Goal: Task Accomplishment & Management: Complete application form

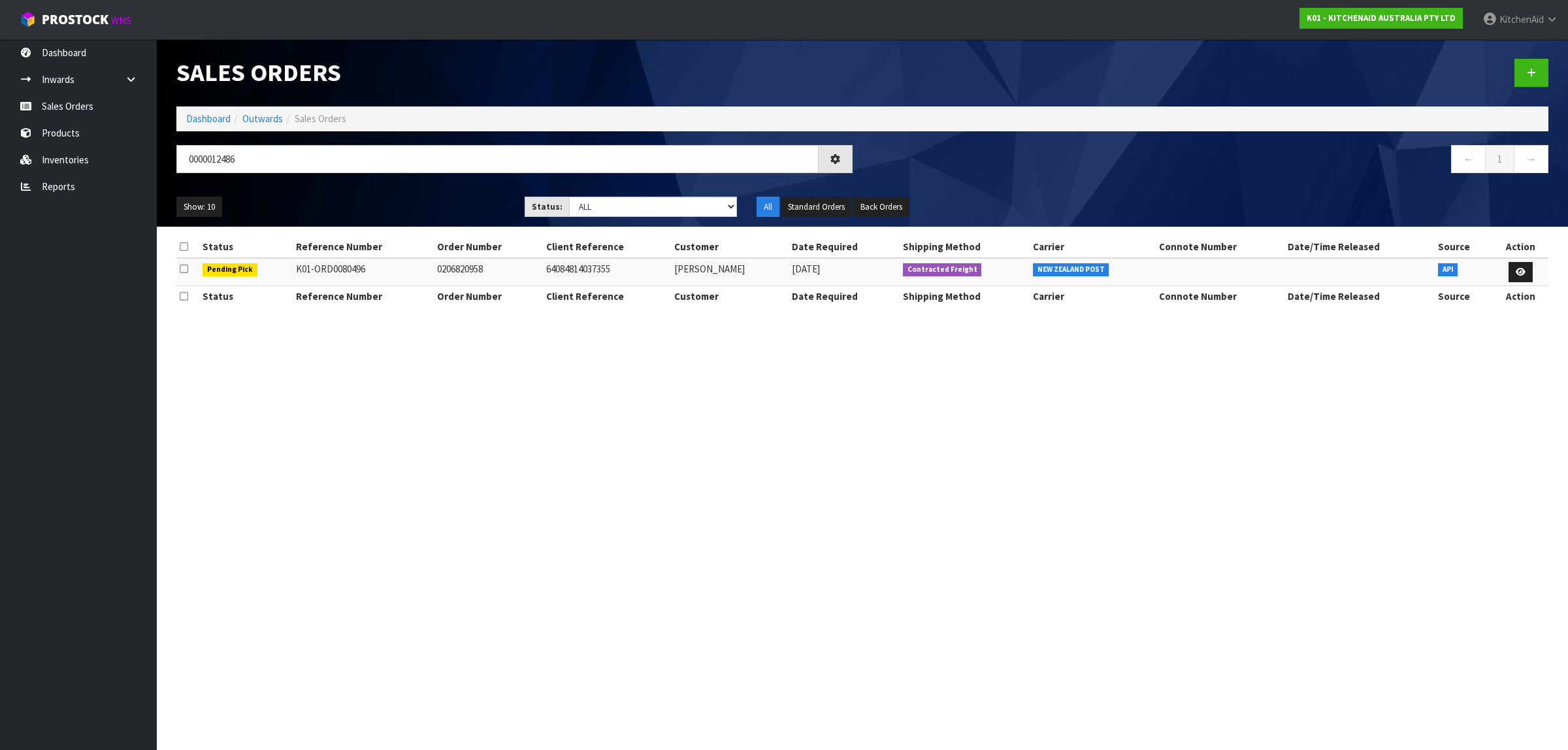
type input "0000012486"
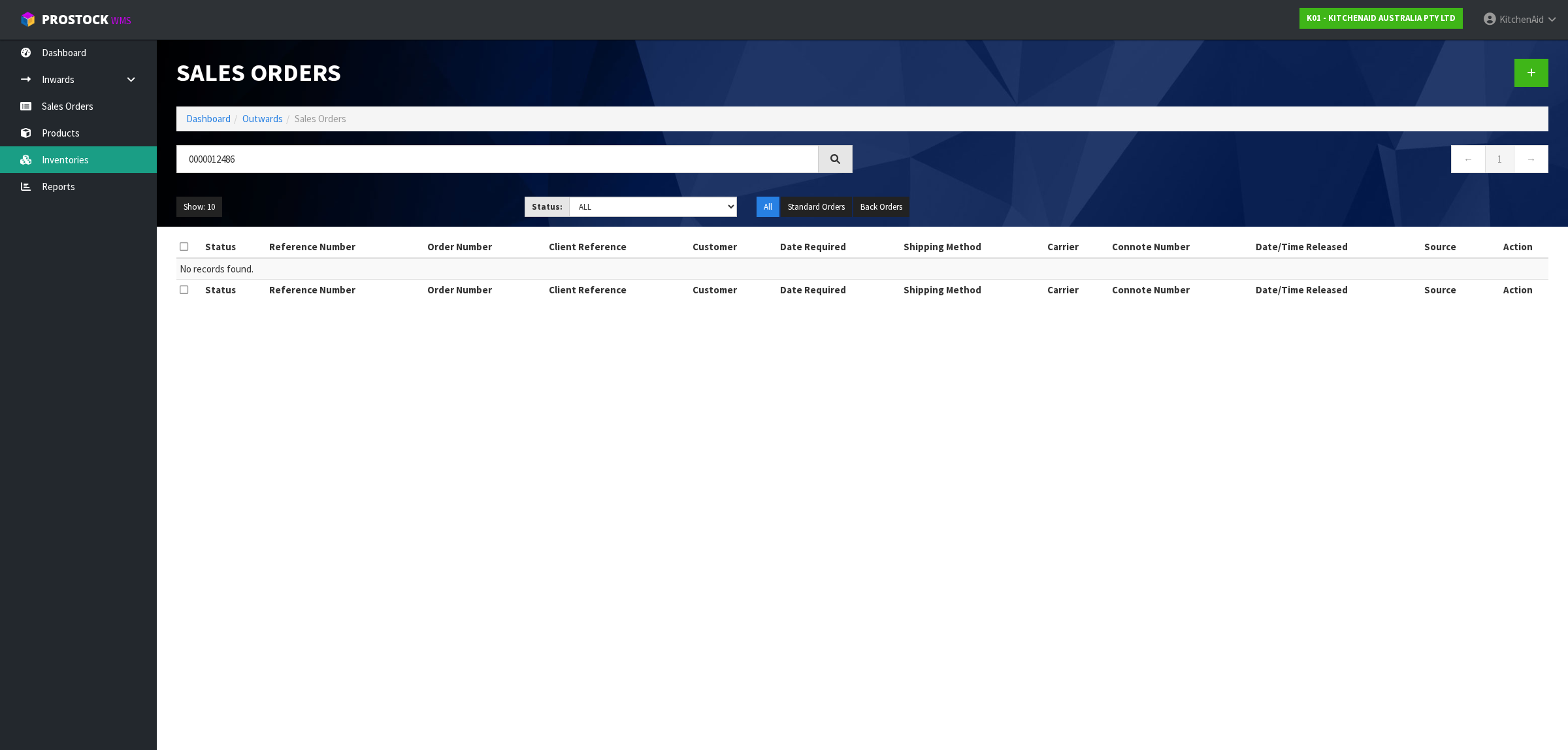
click at [68, 156] on link "Inventories" at bounding box center [78, 160] width 156 height 27
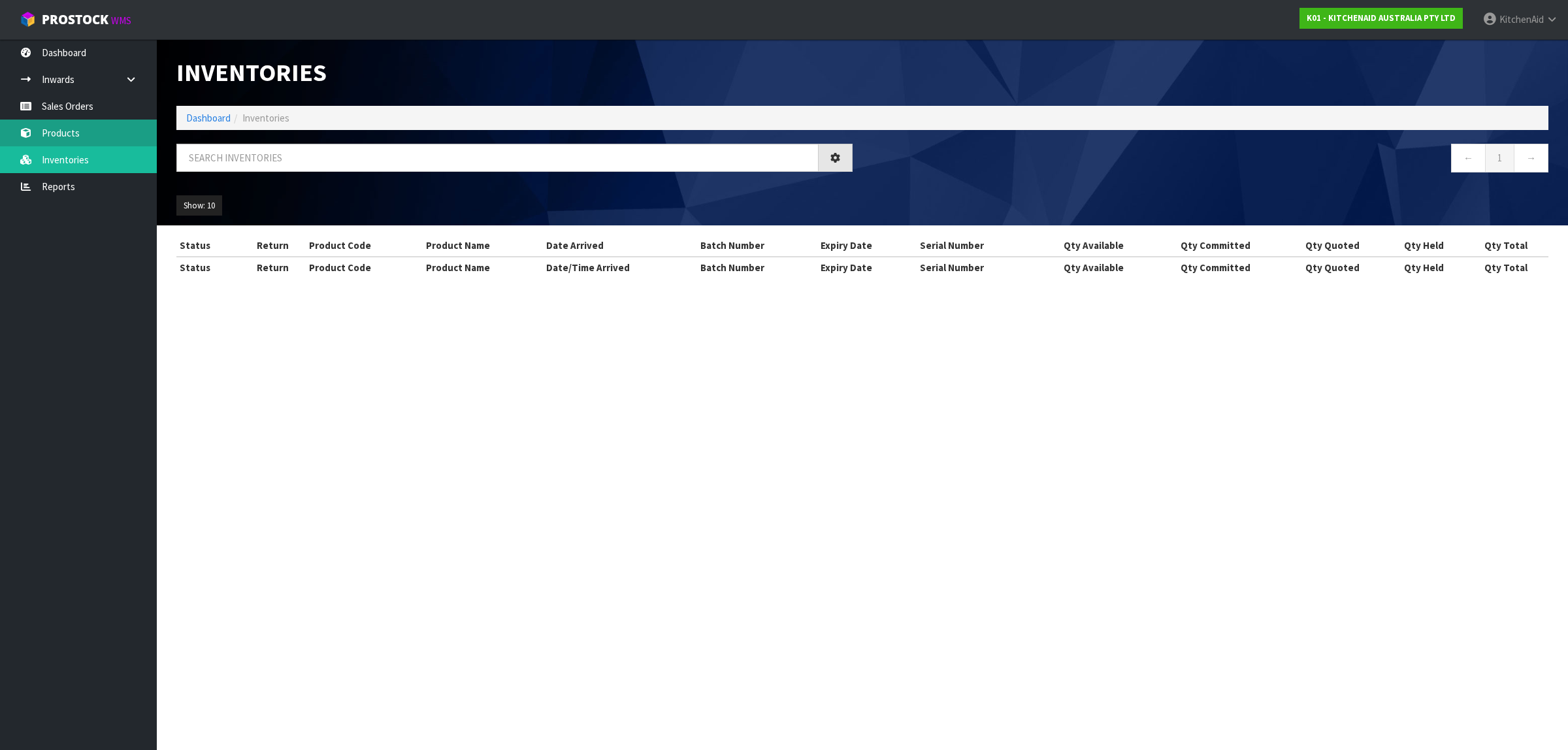
click at [80, 132] on body "Toggle navigation ProStock WMS K01 - KITCHENAID AUSTRALIA PTY LTD [GEOGRAPHIC_D…" at bounding box center [784, 375] width 1568 height 750
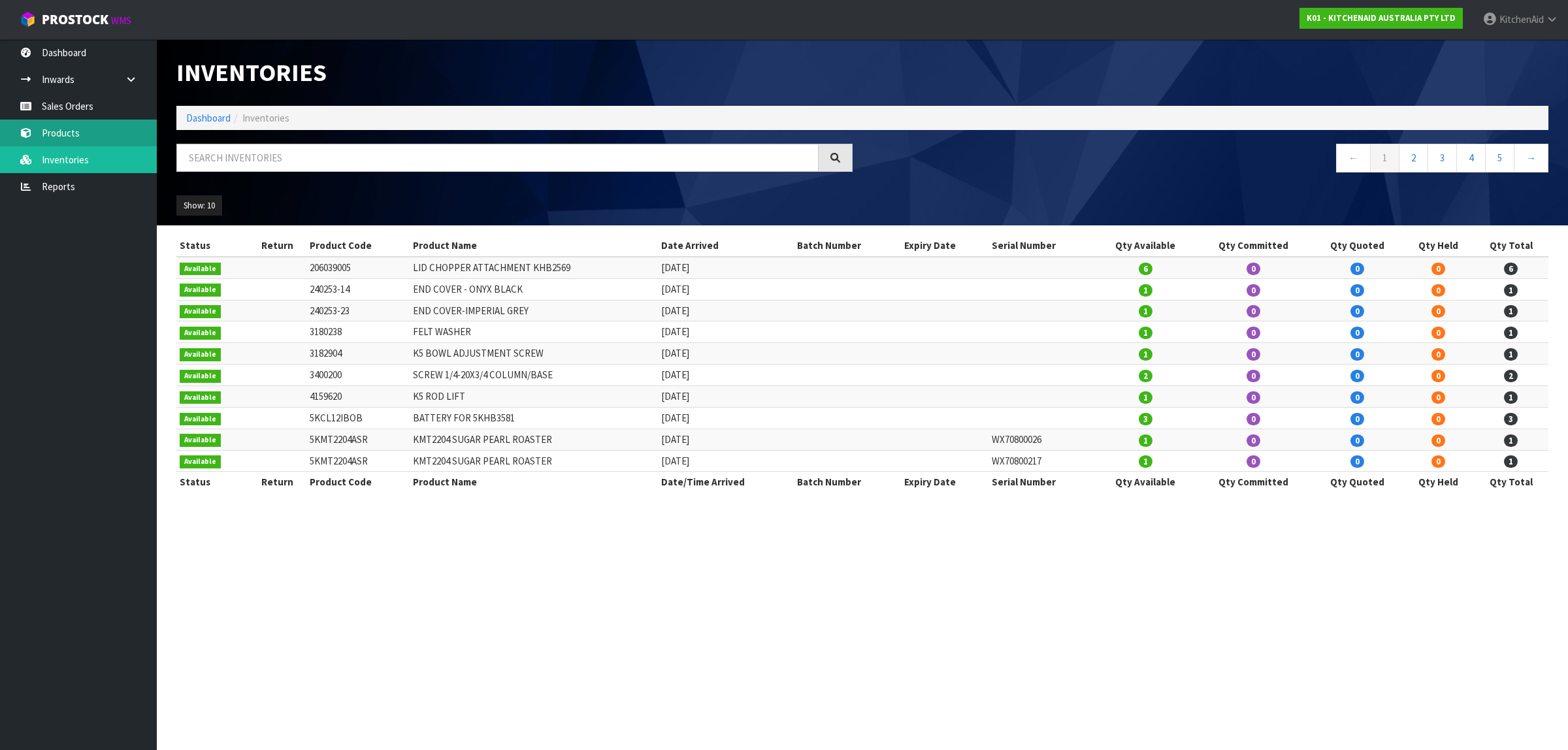
click at [80, 135] on link "Products" at bounding box center [78, 133] width 156 height 27
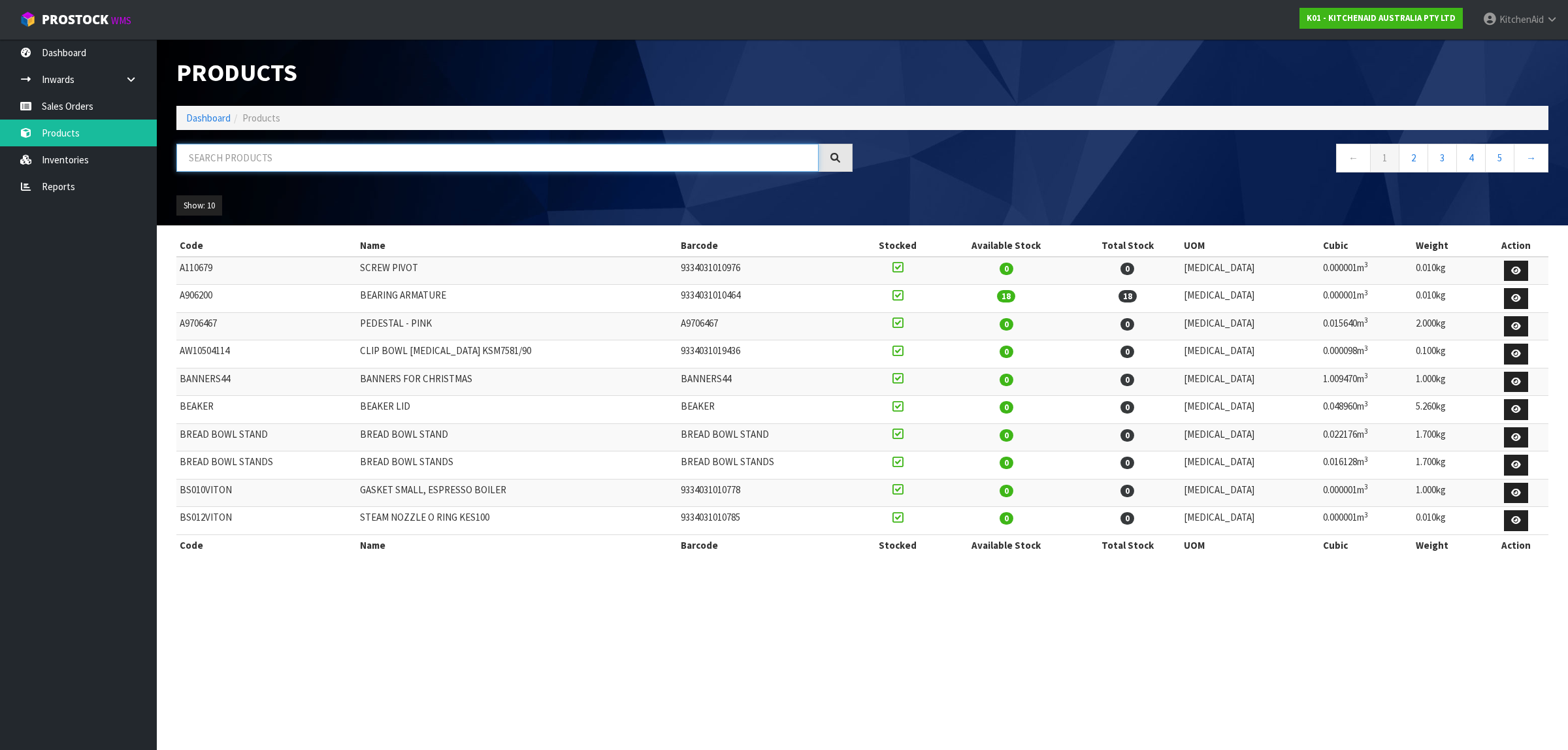
click at [303, 161] on input "text" at bounding box center [497, 158] width 642 height 28
paste input "5KSM70SHXABK"
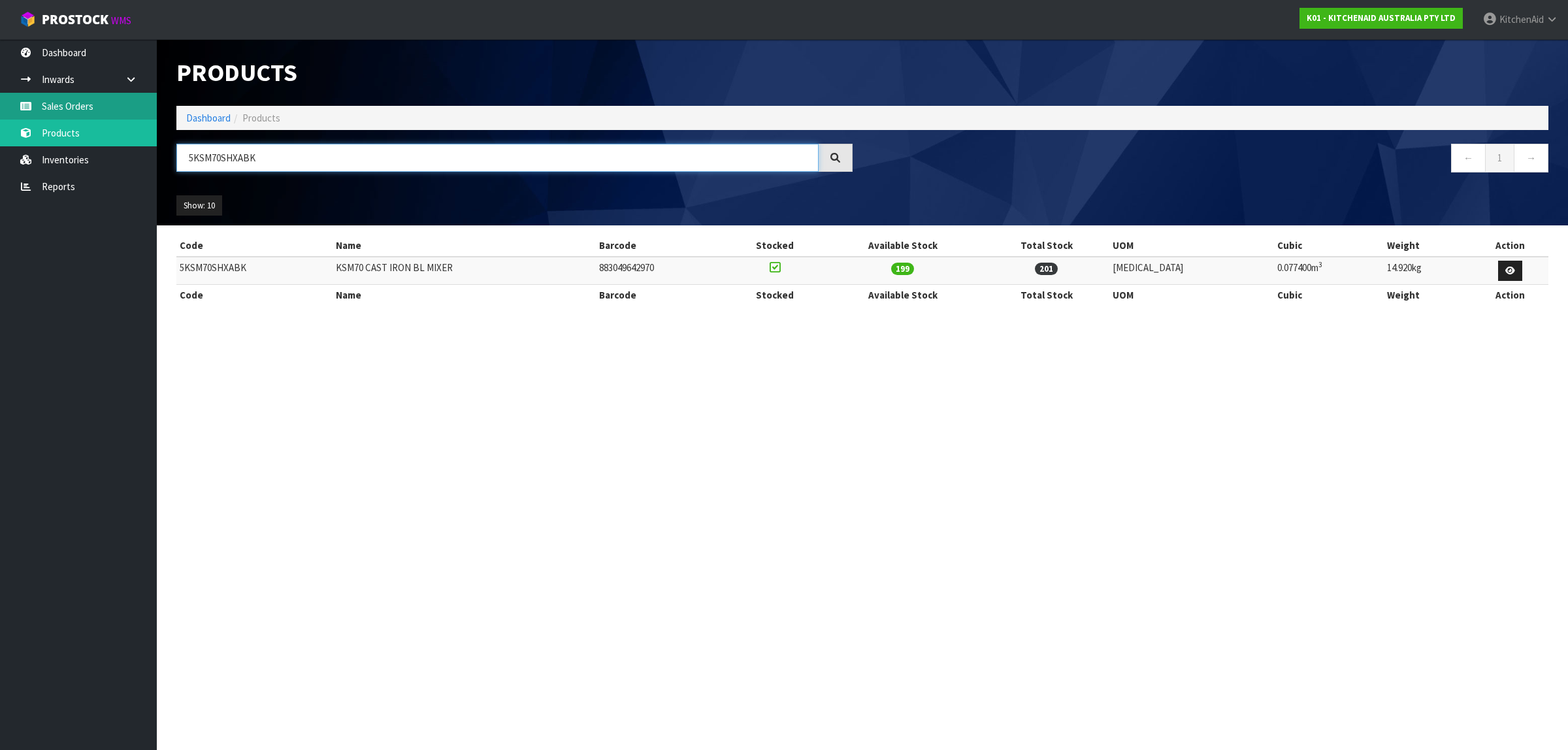
type input "5KSM70SHXABK"
click at [59, 101] on link "Sales Orders" at bounding box center [78, 106] width 156 height 27
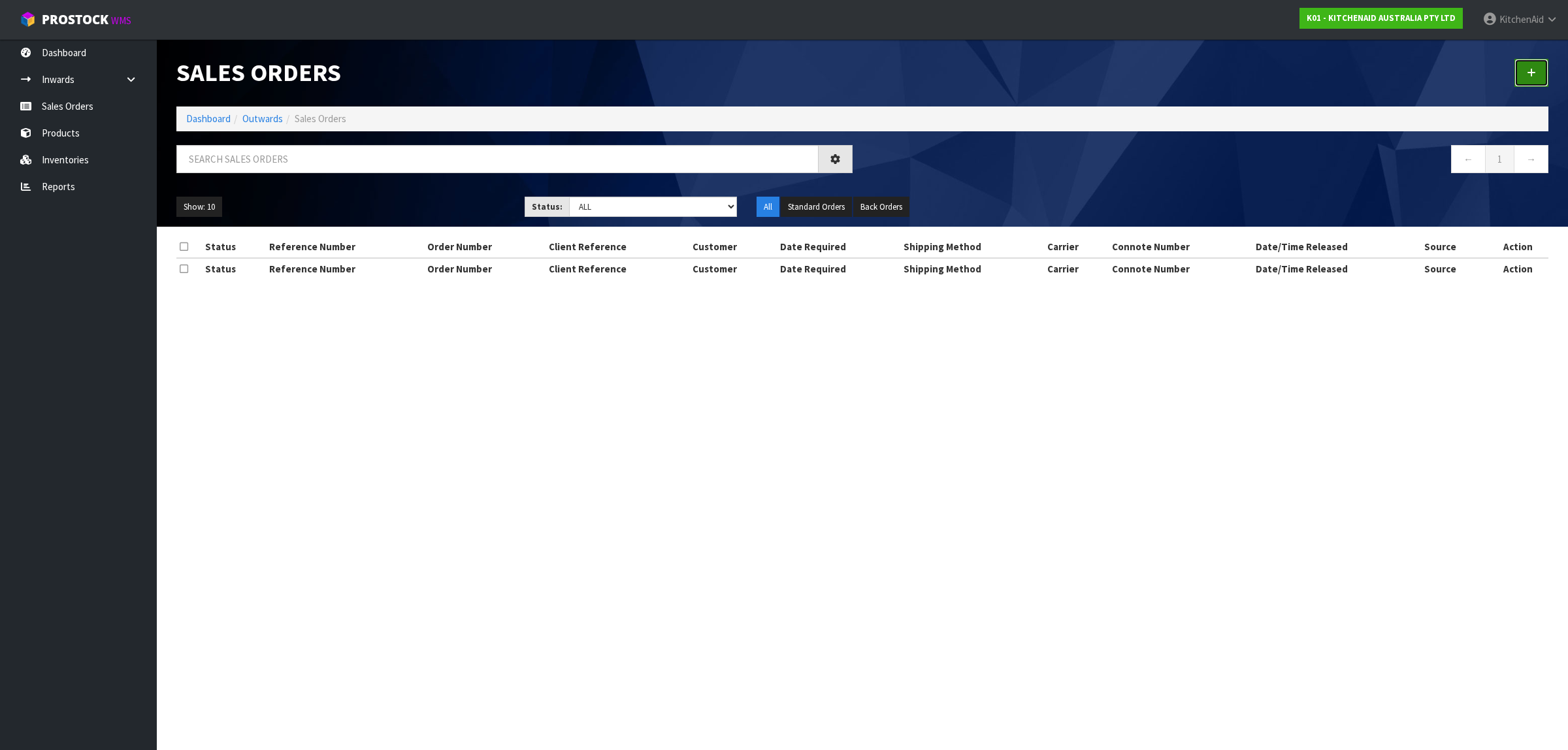
click at [1526, 82] on link at bounding box center [1531, 73] width 34 height 28
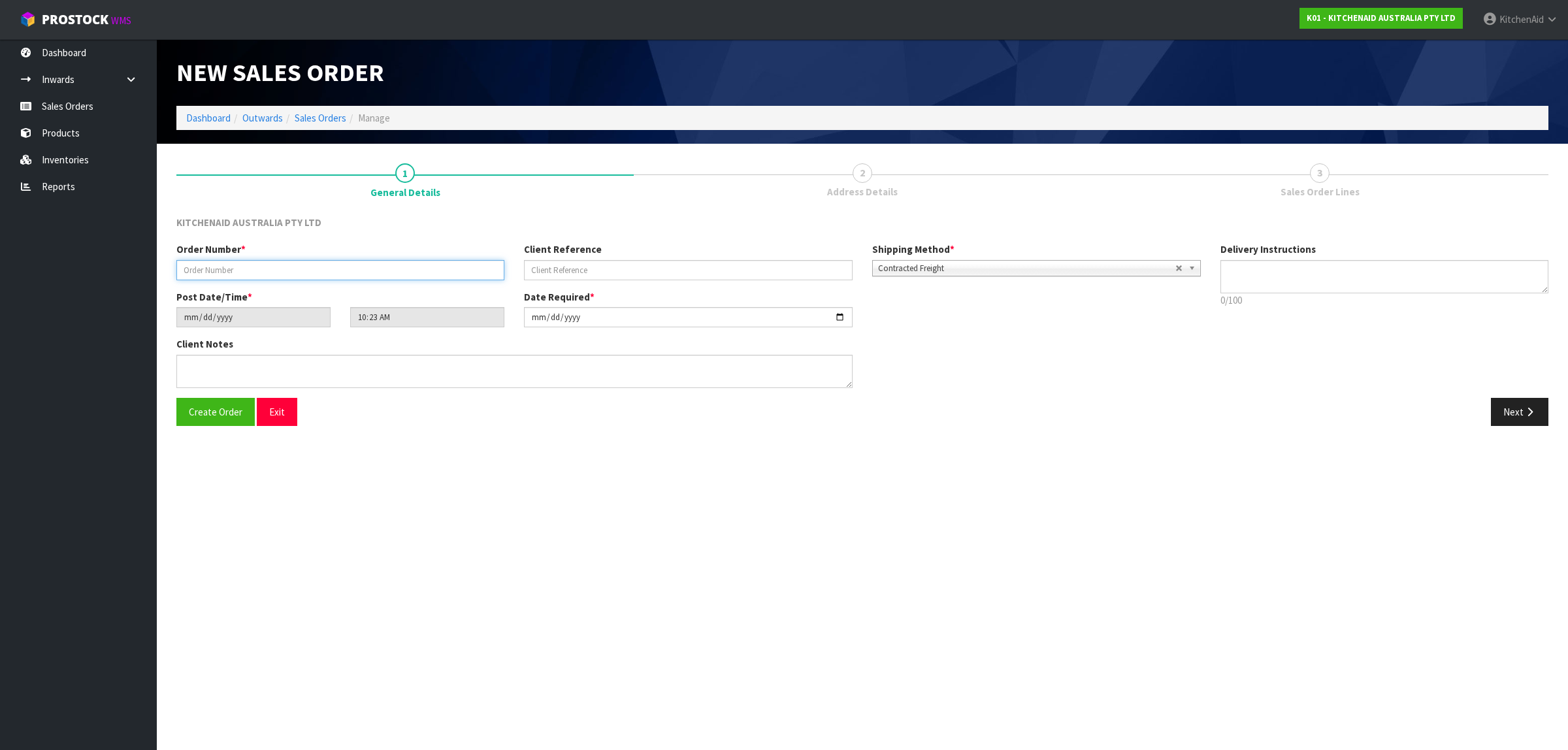
click at [415, 269] on input "text" at bounding box center [340, 270] width 328 height 20
paste input "0000012486"
type input "0000012486"
click at [580, 272] on input "text" at bounding box center [688, 270] width 328 height 20
paste input "KAAA-30711"
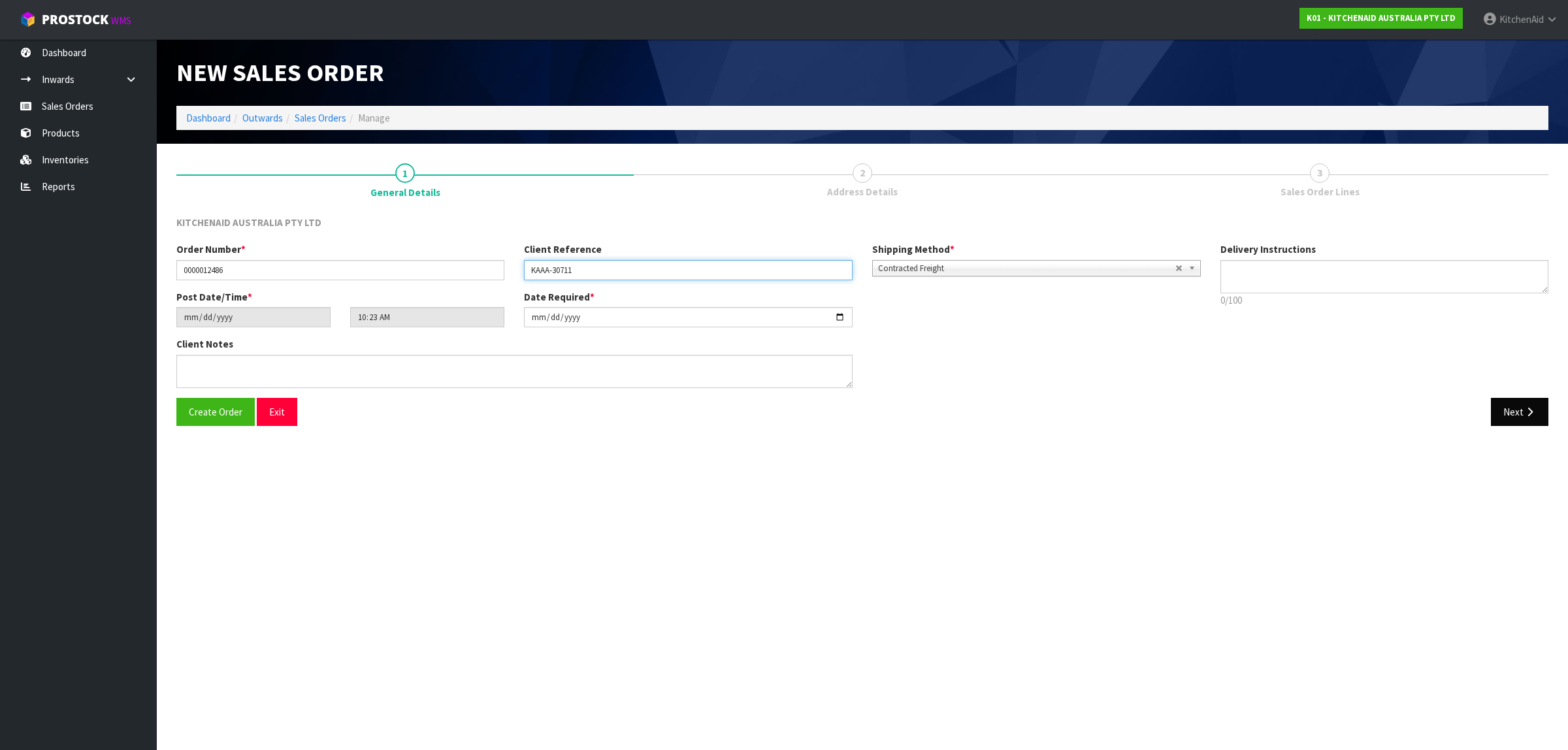
type input "KAAA-30711"
click at [1517, 415] on button "Next" at bounding box center [1519, 412] width 57 height 28
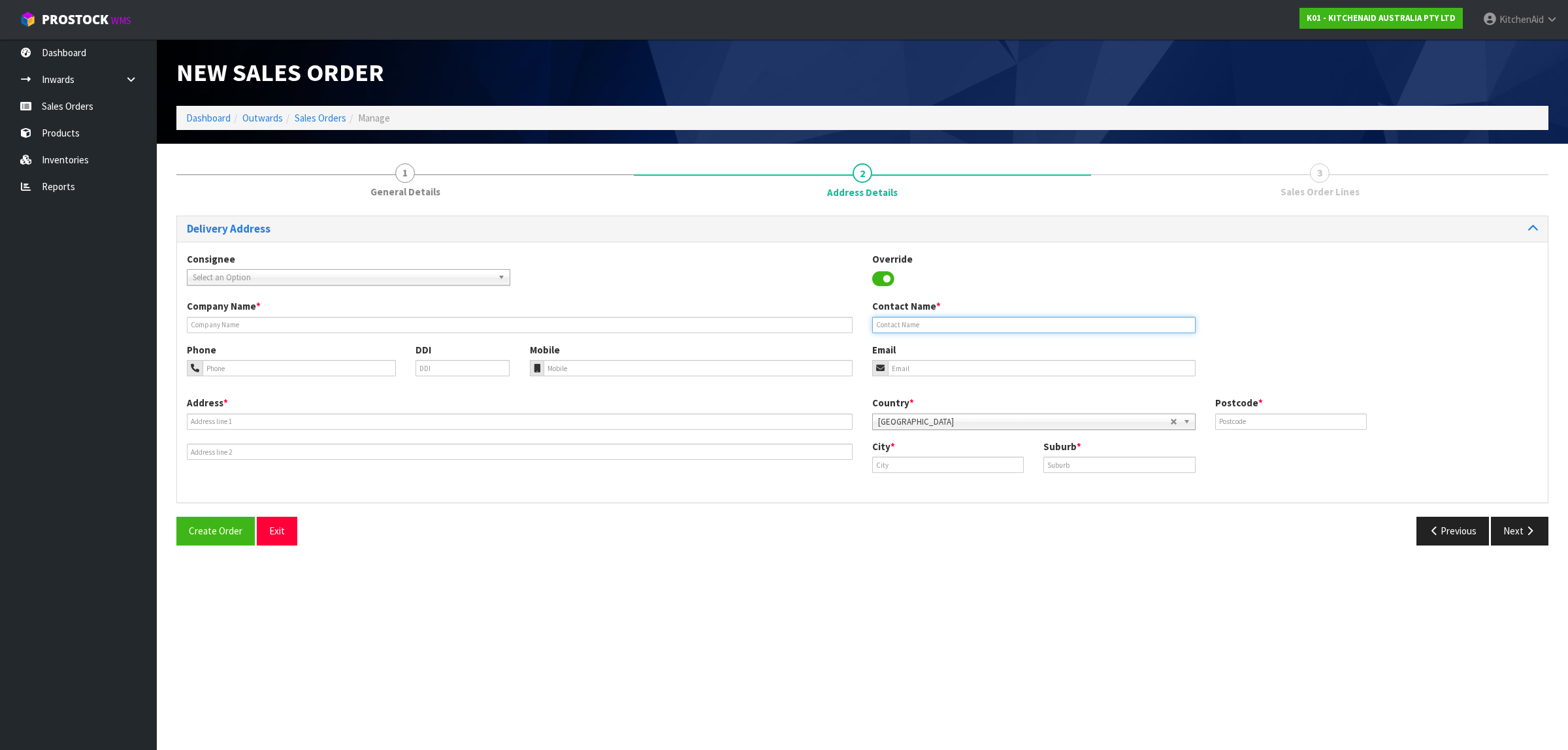
click at [918, 323] on input "text" at bounding box center [1033, 325] width 324 height 17
paste input "[PERSON_NAME]"
type input "[PERSON_NAME]"
click at [932, 367] on input "email" at bounding box center [1041, 368] width 308 height 17
paste input "[PERSON_NAME][DOMAIN_NAME][EMAIL_ADDRESS][DOMAIN_NAME]"
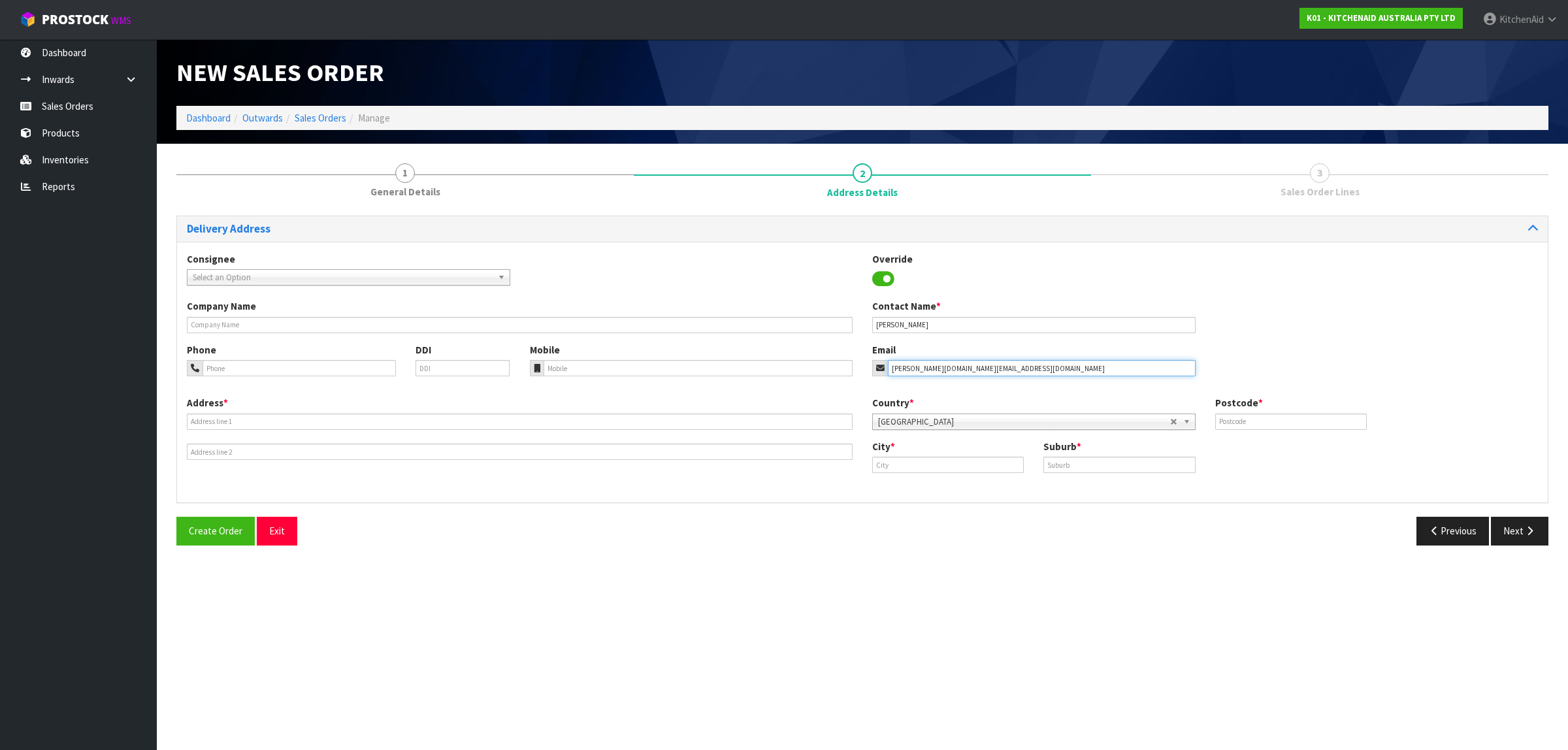
type input "[PERSON_NAME][DOMAIN_NAME][EMAIL_ADDRESS][DOMAIN_NAME]"
click at [276, 418] on input "text" at bounding box center [520, 422] width 665 height 17
paste input "[STREET_ADDRESS], LINKWATER LINKWATER [GEOGRAPHIC_DATA] : [GEOGRAPHIC_DATA] 7281"
click at [432, 423] on input "[STREET_ADDRESS], LINKWATER LINKWATER [GEOGRAPHIC_DATA] : [GEOGRAPHIC_DATA] 7281" at bounding box center [520, 422] width 665 height 17
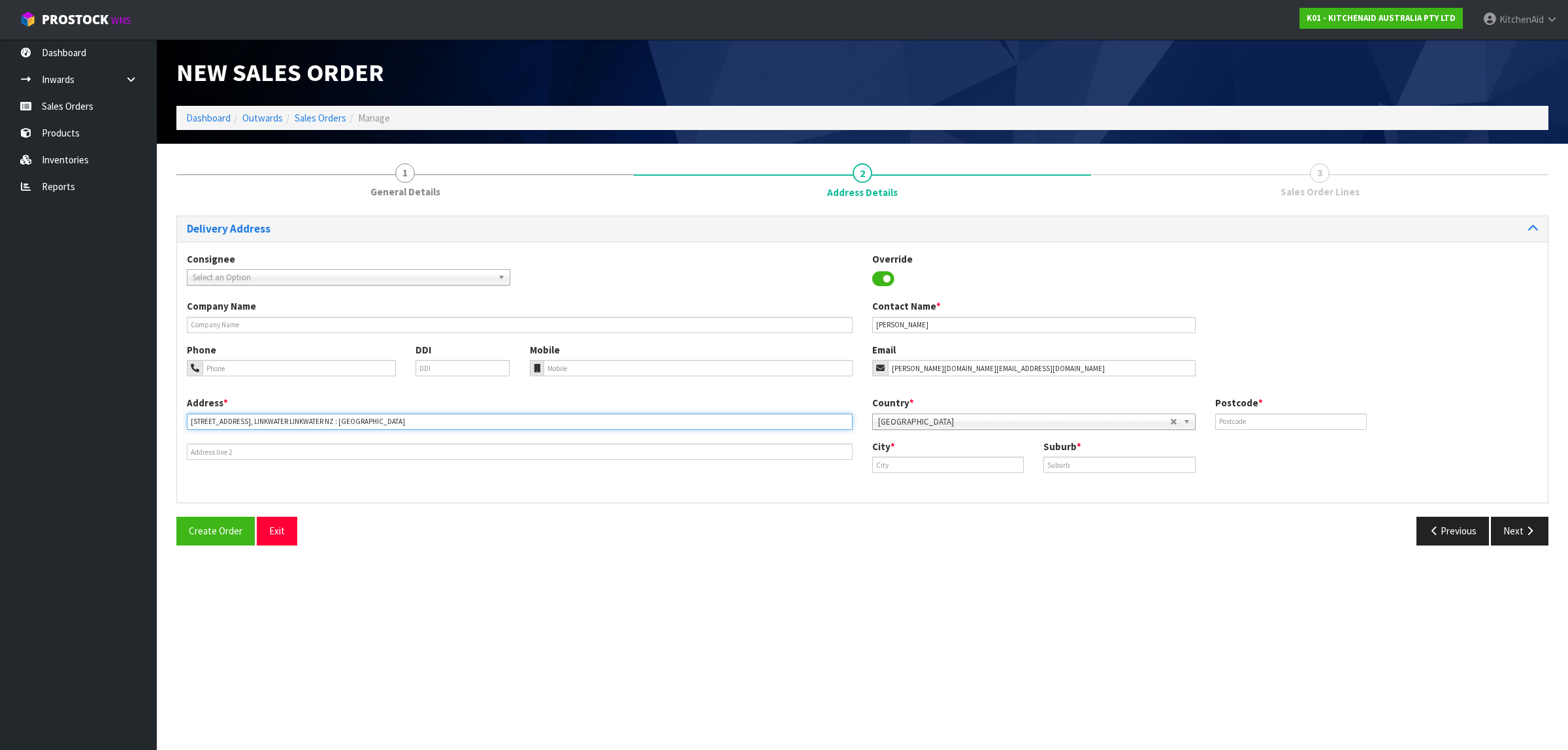
type input "[STREET_ADDRESS], LINKWATER LINKWATER NZ : [GEOGRAPHIC_DATA]"
click at [1261, 413] on input "text" at bounding box center [1291, 422] width 151 height 17
paste input "7281"
type input "7281"
drag, startPoint x: 407, startPoint y: 430, endPoint x: 363, endPoint y: 431, distance: 44.0
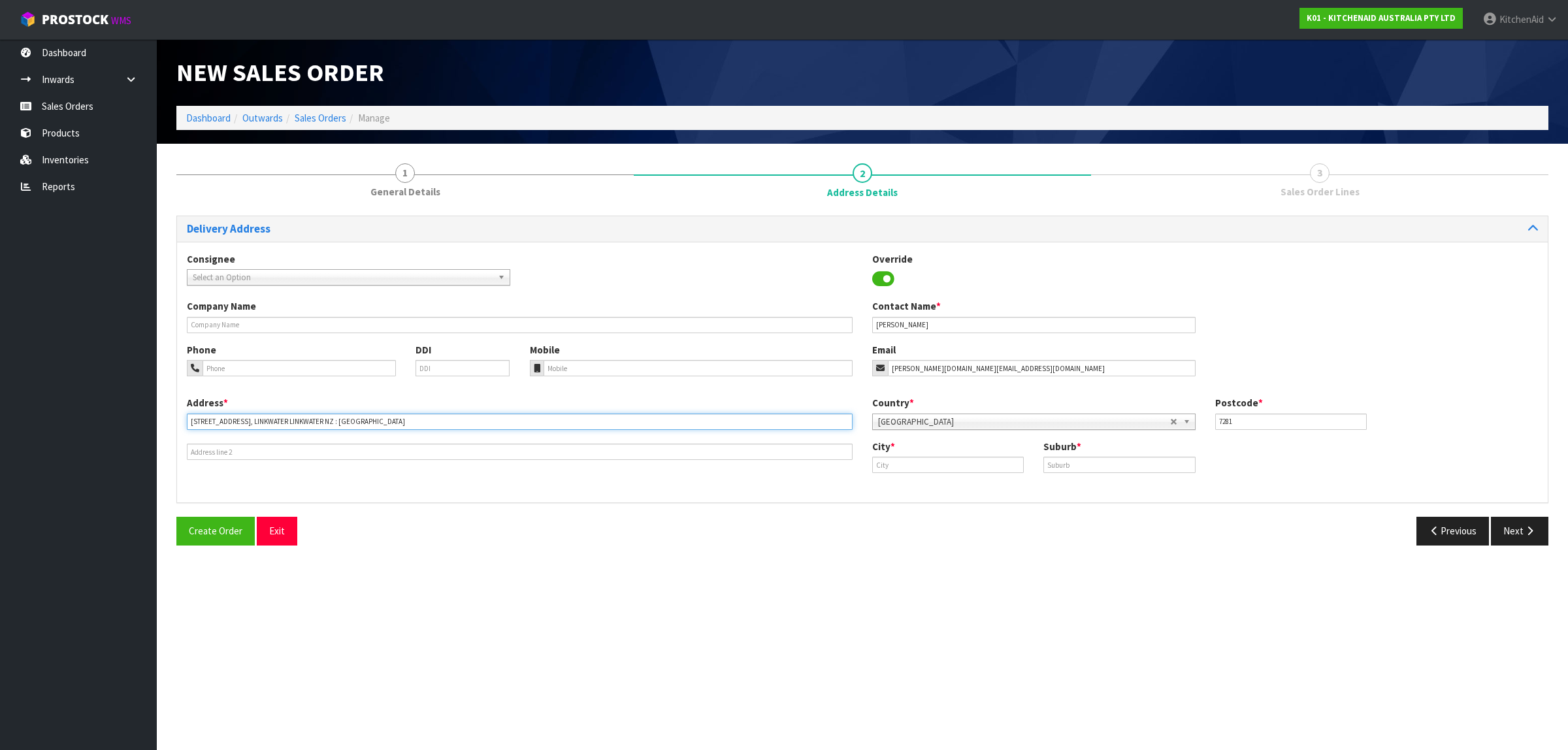
click at [363, 431] on div "Address * [STREET_ADDRESS][GEOGRAPHIC_DATA] NZ : [GEOGRAPHIC_DATA]" at bounding box center [520, 427] width 685 height 64
type input "[STREET_ADDRESS], LINKWATER LINKWATER"
click at [922, 459] on input "text" at bounding box center [947, 465] width 151 height 17
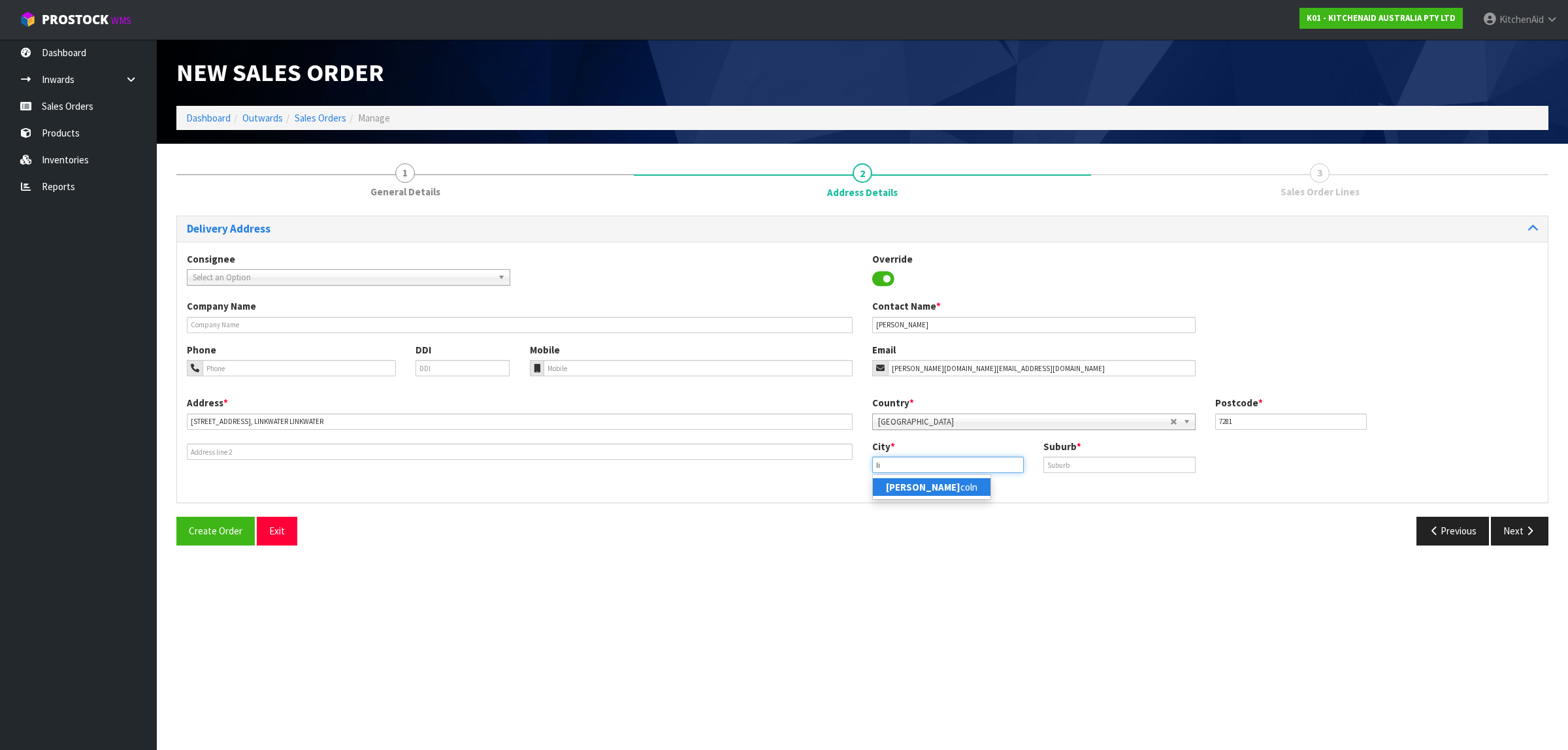
type input "l"
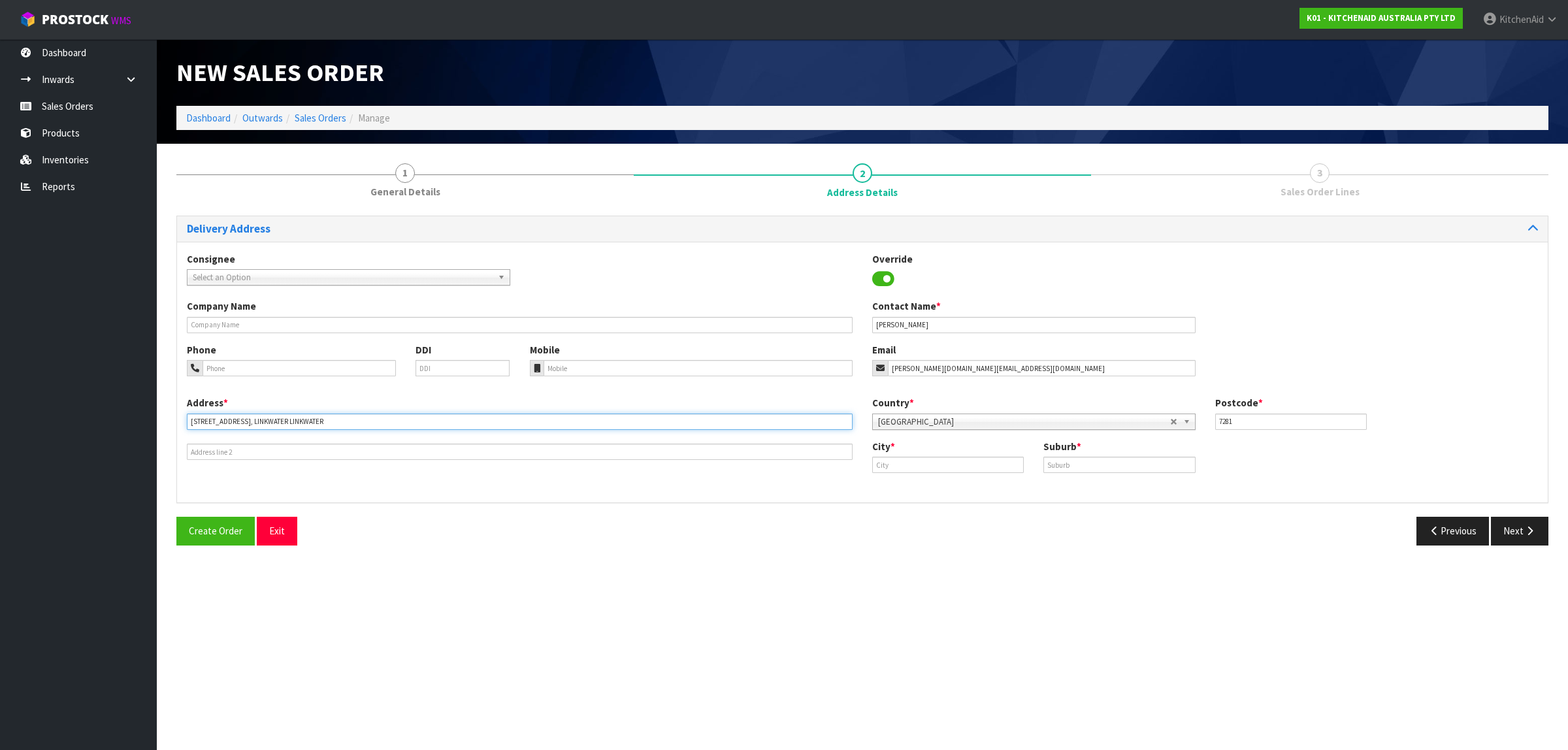
drag, startPoint x: 370, startPoint y: 419, endPoint x: 329, endPoint y: 423, distance: 41.2
click at [325, 427] on input "[STREET_ADDRESS], LINKWATER LINKWATER" at bounding box center [520, 422] width 665 height 17
drag, startPoint x: 327, startPoint y: 419, endPoint x: 112, endPoint y: 420, distance: 215.0
click at [112, 420] on body "Toggle navigation ProStock WMS K01 - KITCHENAID AUSTRALIA PTY LTD [GEOGRAPHIC_D…" at bounding box center [784, 375] width 1568 height 750
type input "[STREET_ADDRESS]"
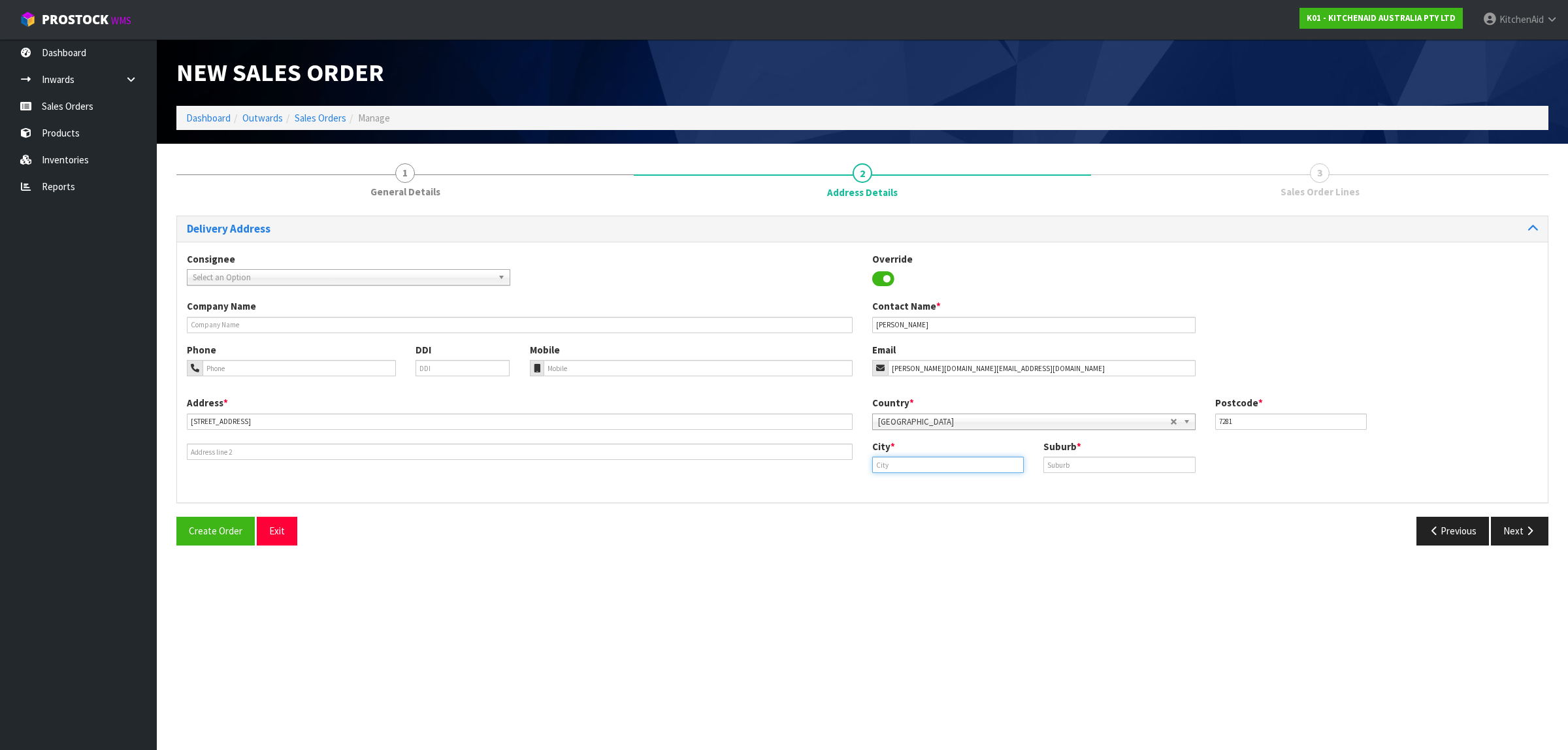
click at [937, 466] on input "text" at bounding box center [947, 465] width 151 height 17
click at [936, 479] on link "Pi cton" at bounding box center [924, 486] width 103 height 17
type input "[GEOGRAPHIC_DATA]"
click at [310, 422] on input "[STREET_ADDRESS]" at bounding box center [520, 422] width 665 height 17
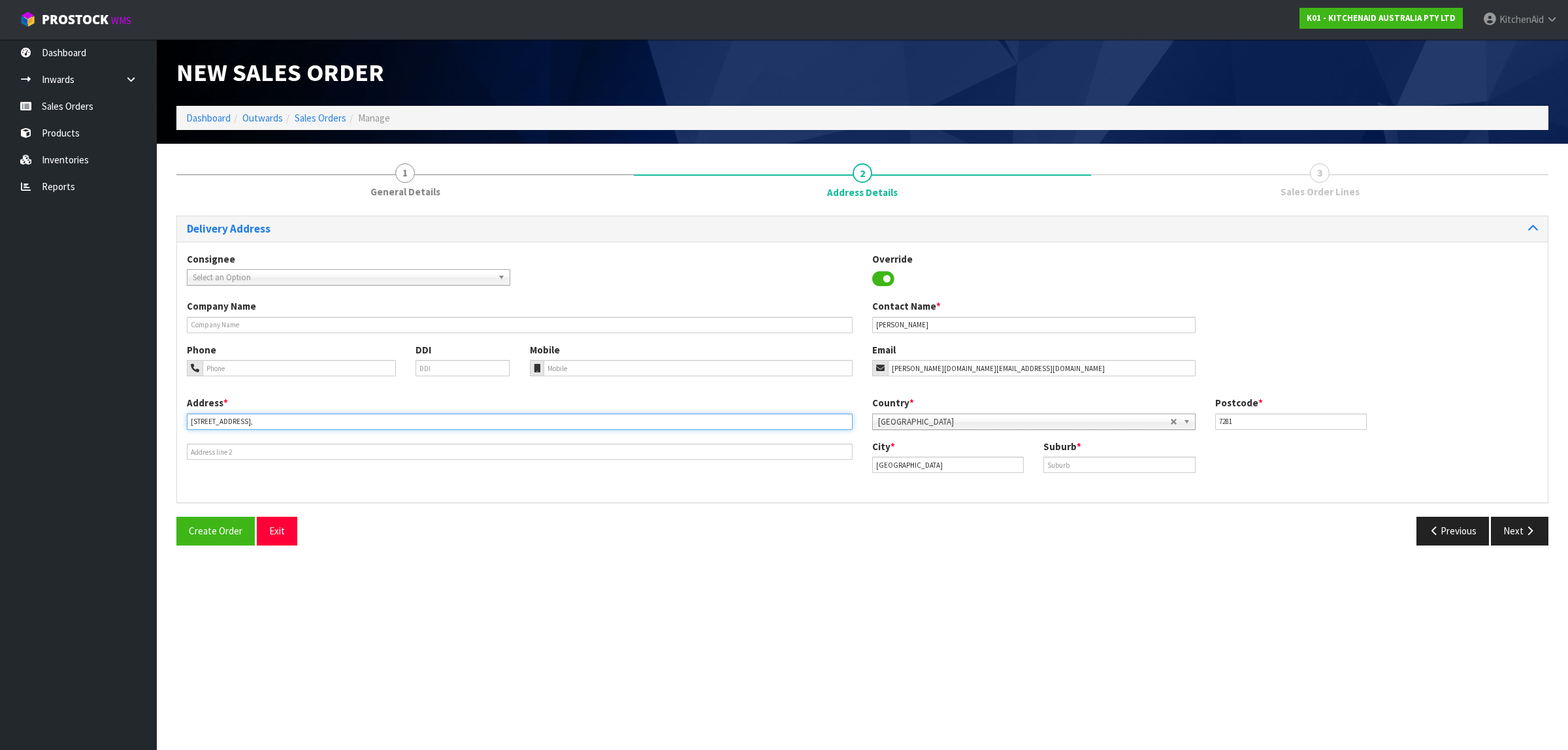
type input "[STREET_ADDRESS],"
click at [1101, 458] on input "text" at bounding box center [1119, 465] width 151 height 17
paste input "LINKWATER"
type input "LINKWATER"
click at [1531, 530] on icon "button" at bounding box center [1529, 530] width 12 height 10
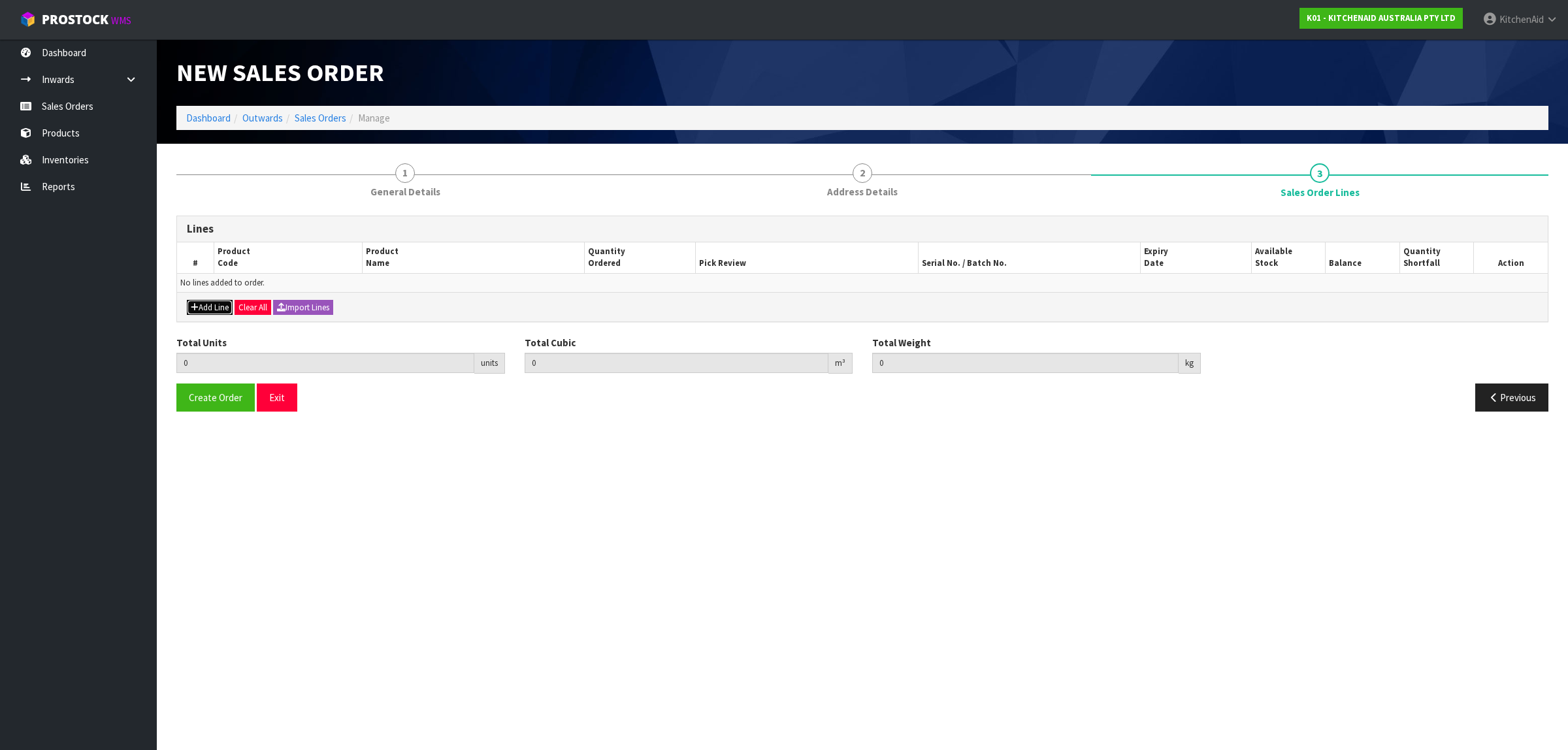
click at [200, 299] on button "Add Line" at bounding box center [210, 307] width 46 height 16
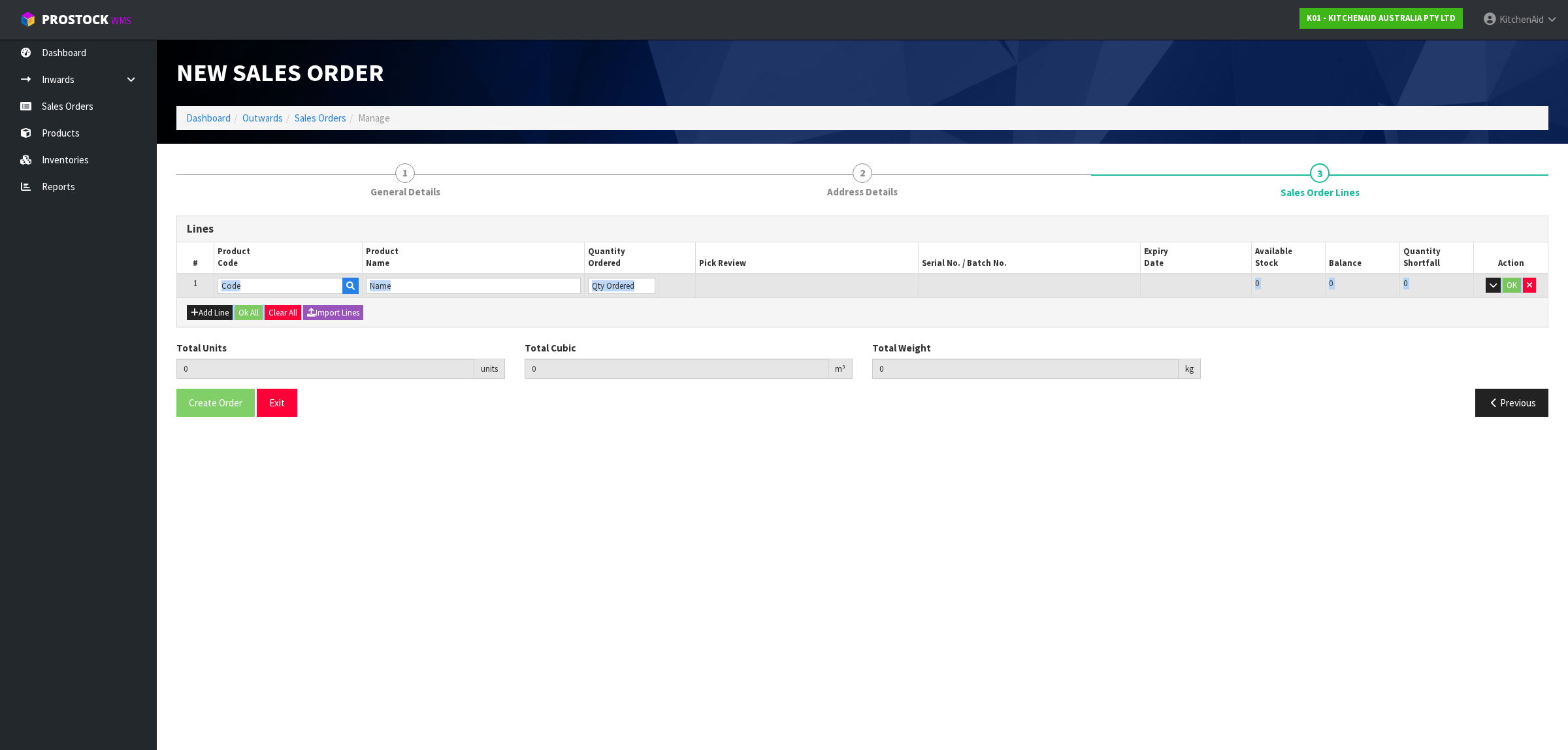
click at [282, 296] on div "Lines # Product Code Product Name Quantity Ordered Pick Review Serial No. / Bat…" at bounding box center [862, 271] width 1372 height 111
click at [279, 284] on input "text" at bounding box center [280, 286] width 126 height 17
paste input "5KSM70SHXABK"
type input "5KSM70SHXABK"
type input "0.000000"
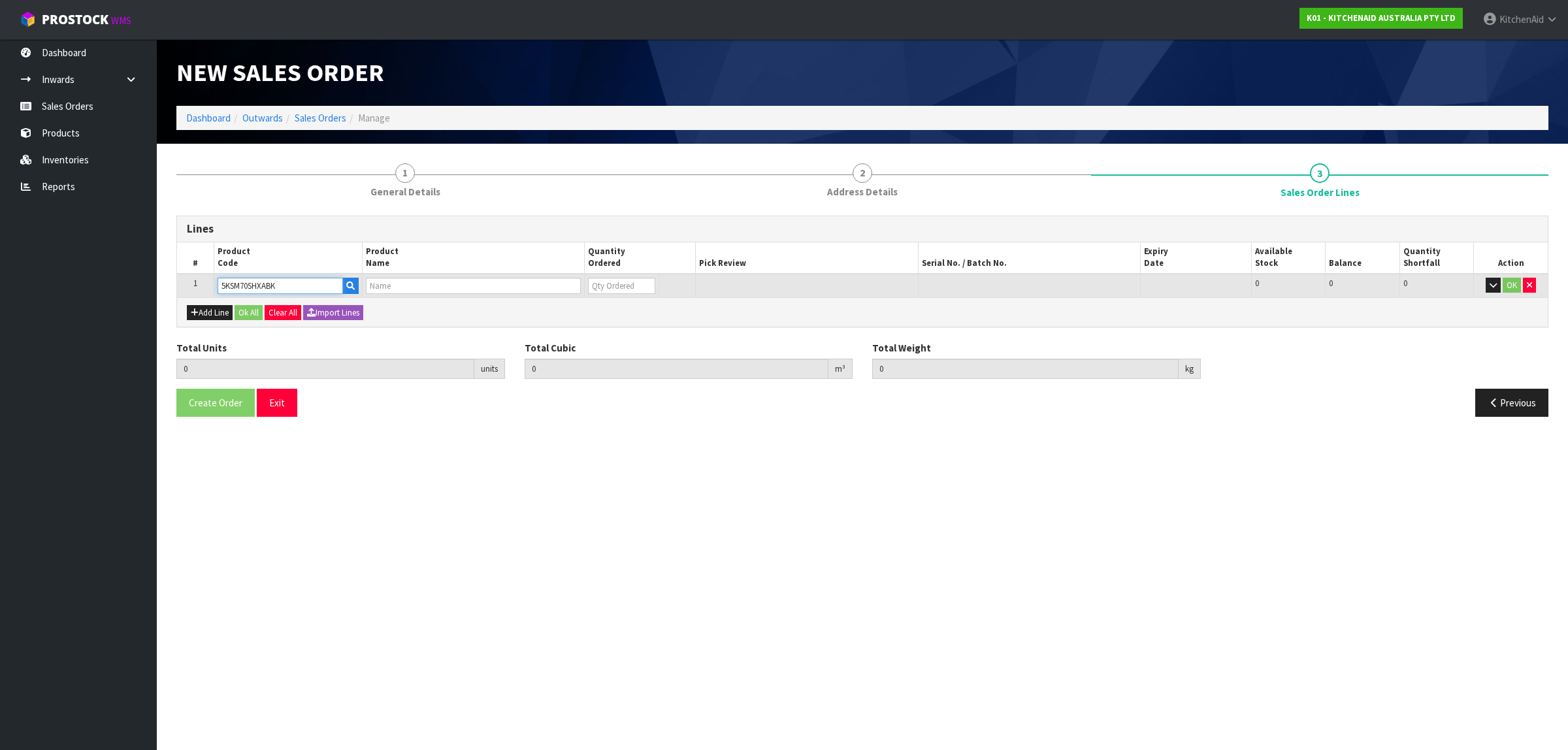
type input "0.000"
type input "KSM70 CAST IRON BL MIXER"
type input "0"
type input "5KSM70SHXABK"
type input "1"
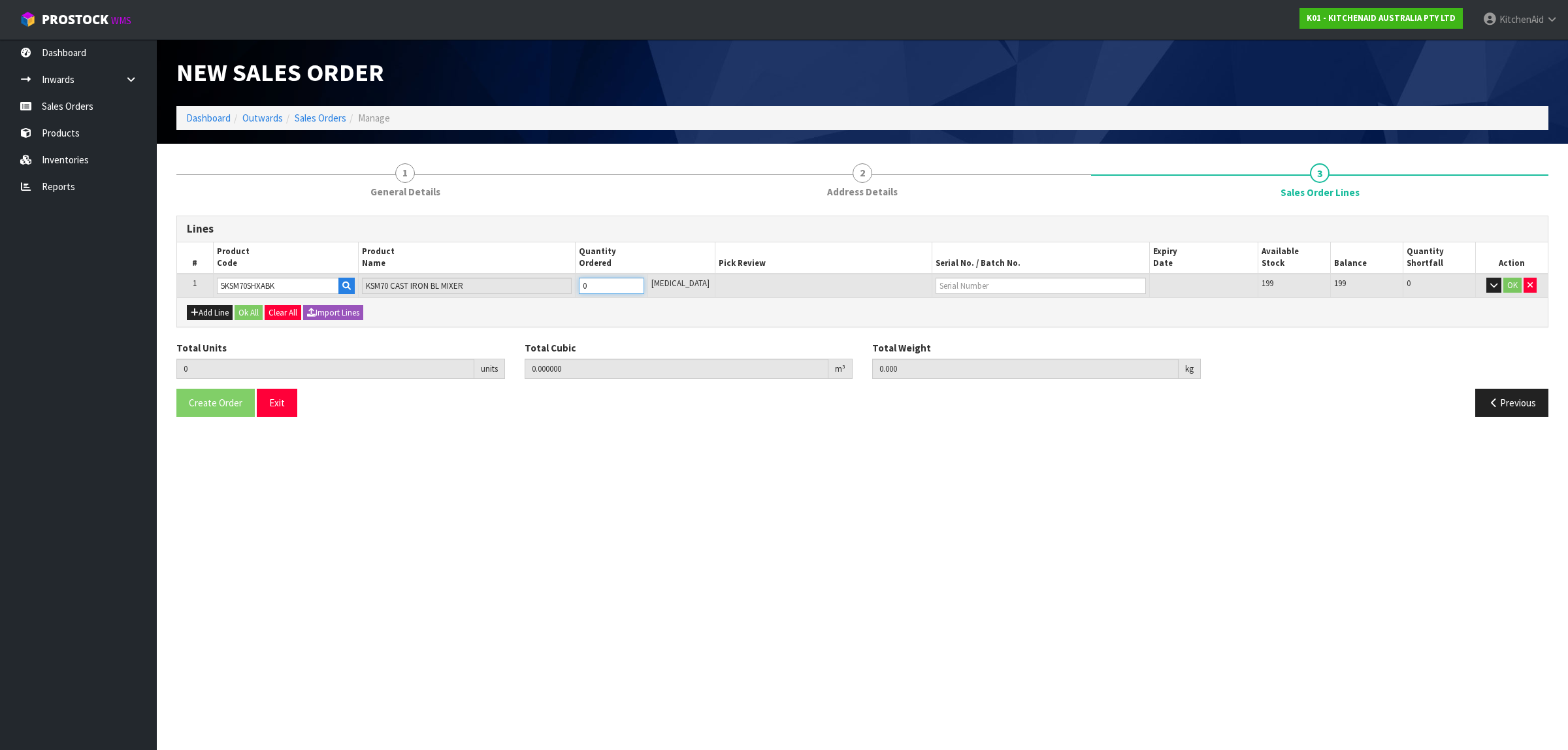
type input "0.0731"
type input "15.12"
type input "1"
click at [644, 281] on input "1" at bounding box center [611, 286] width 66 height 17
click at [250, 312] on button "Ok All" at bounding box center [249, 313] width 28 height 16
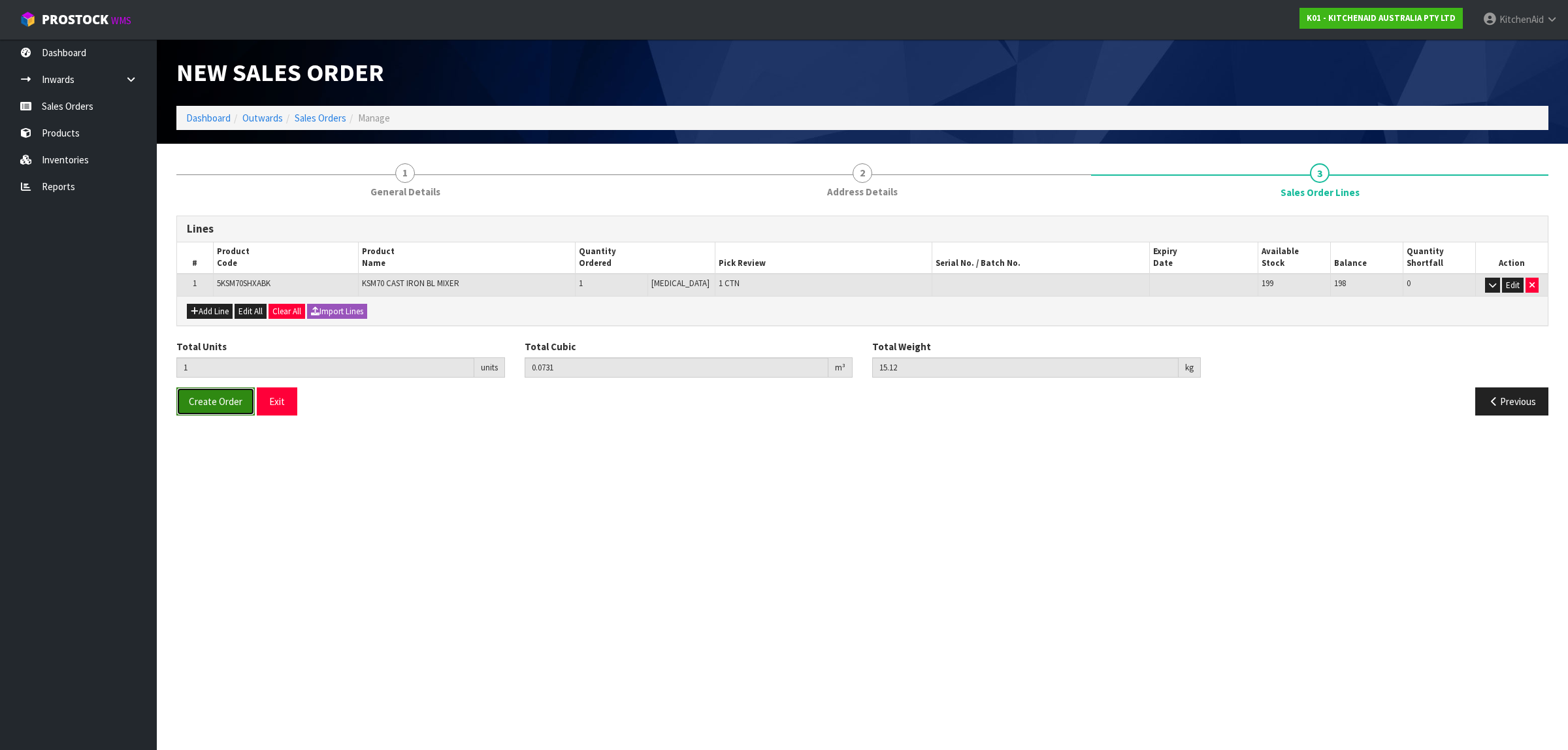
click at [216, 402] on span "Create Order" at bounding box center [215, 401] width 53 height 12
